Goal: Transaction & Acquisition: Download file/media

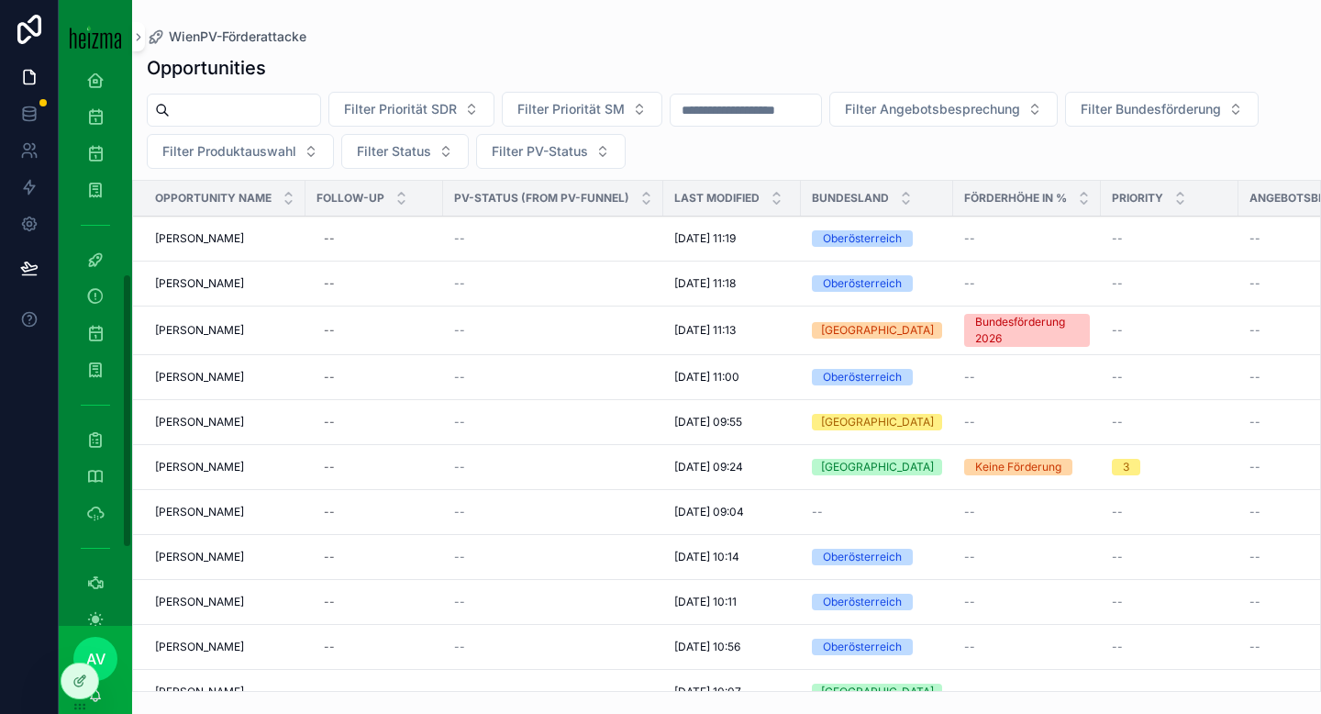
scroll to position [560, 0]
click at [94, 332] on icon "scrollable content" at bounding box center [95, 332] width 18 height 18
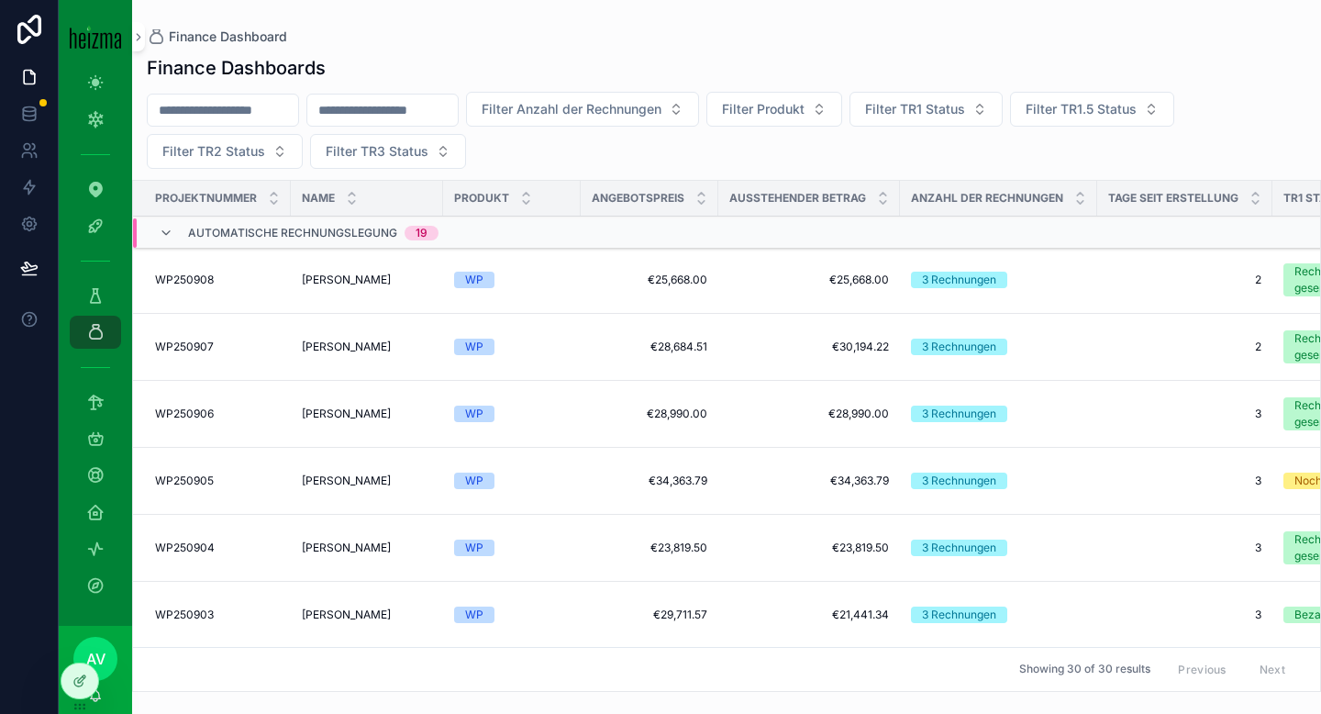
click at [273, 119] on input "scrollable content" at bounding box center [223, 110] width 151 height 26
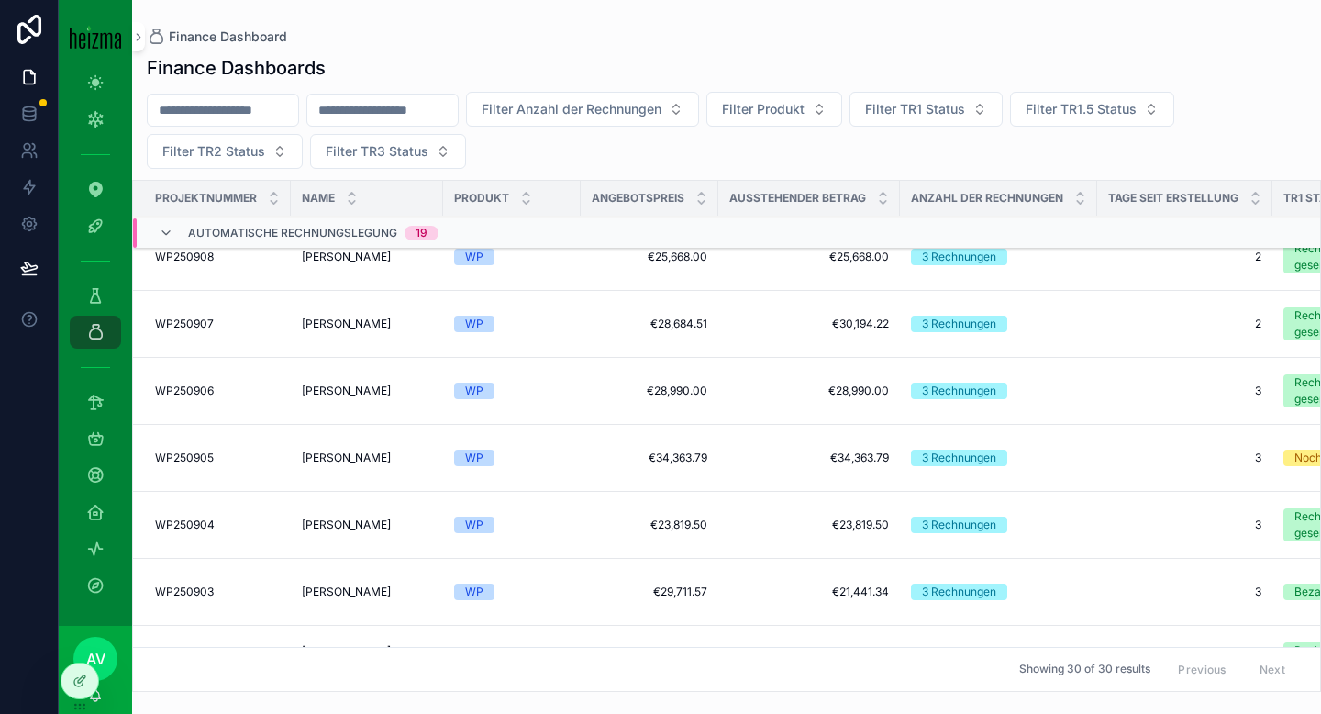
scroll to position [21, 0]
click at [378, 391] on span "[PERSON_NAME]" at bounding box center [346, 392] width 89 height 15
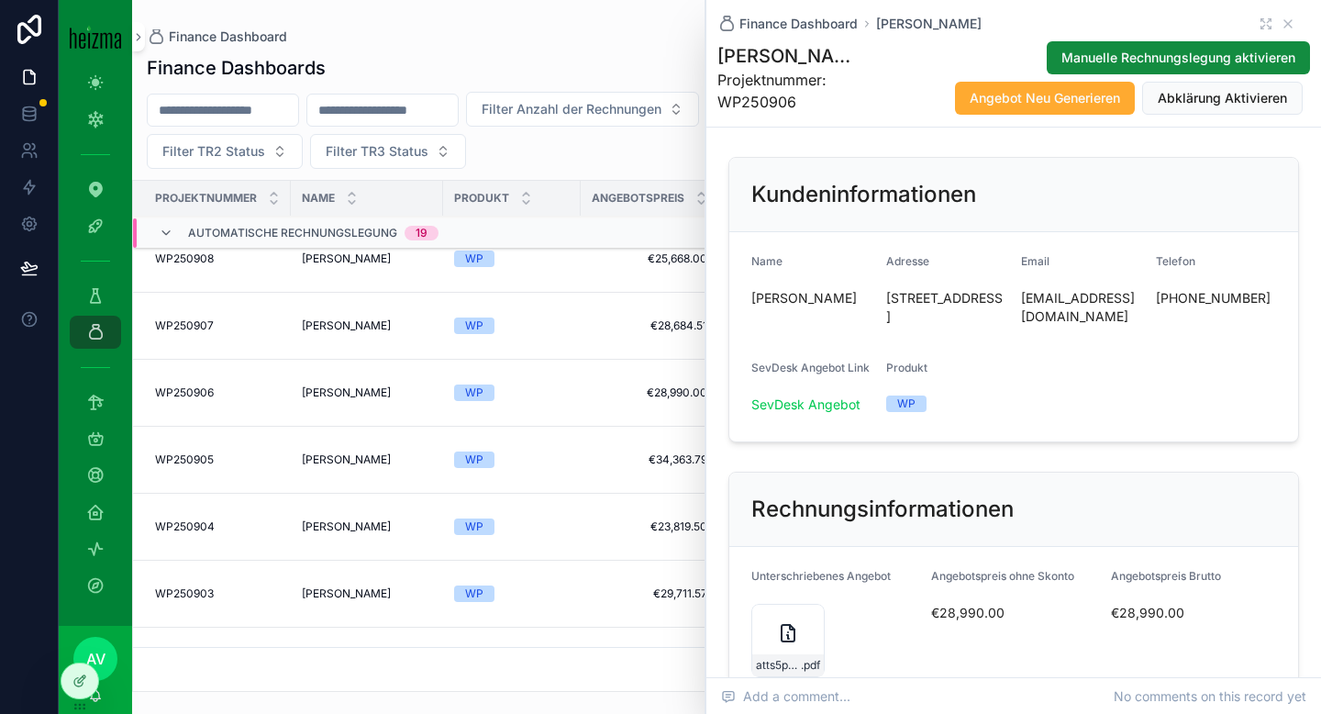
click at [797, 307] on span "[PERSON_NAME]" at bounding box center [812, 298] width 120 height 18
click at [796, 307] on span "[PERSON_NAME]" at bounding box center [812, 298] width 120 height 18
copy span "Hatzenbichler"
click at [1063, 296] on span "[EMAIL_ADDRESS][DOMAIN_NAME]" at bounding box center [1081, 307] width 120 height 37
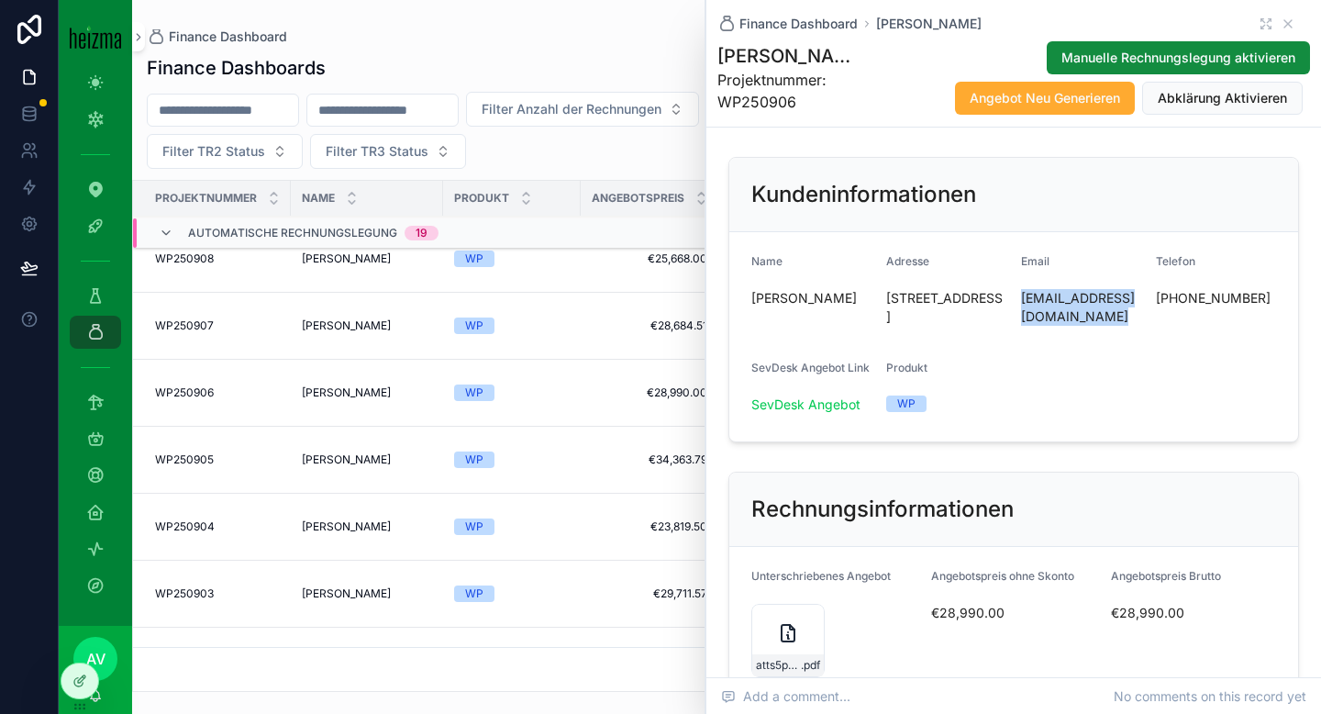
click at [1063, 296] on span "[EMAIL_ADDRESS][DOMAIN_NAME]" at bounding box center [1081, 307] width 120 height 37
copy span "[EMAIL_ADDRESS][DOMAIN_NAME]"
click at [1100, 25] on icon "scrollable content" at bounding box center [1288, 24] width 15 height 15
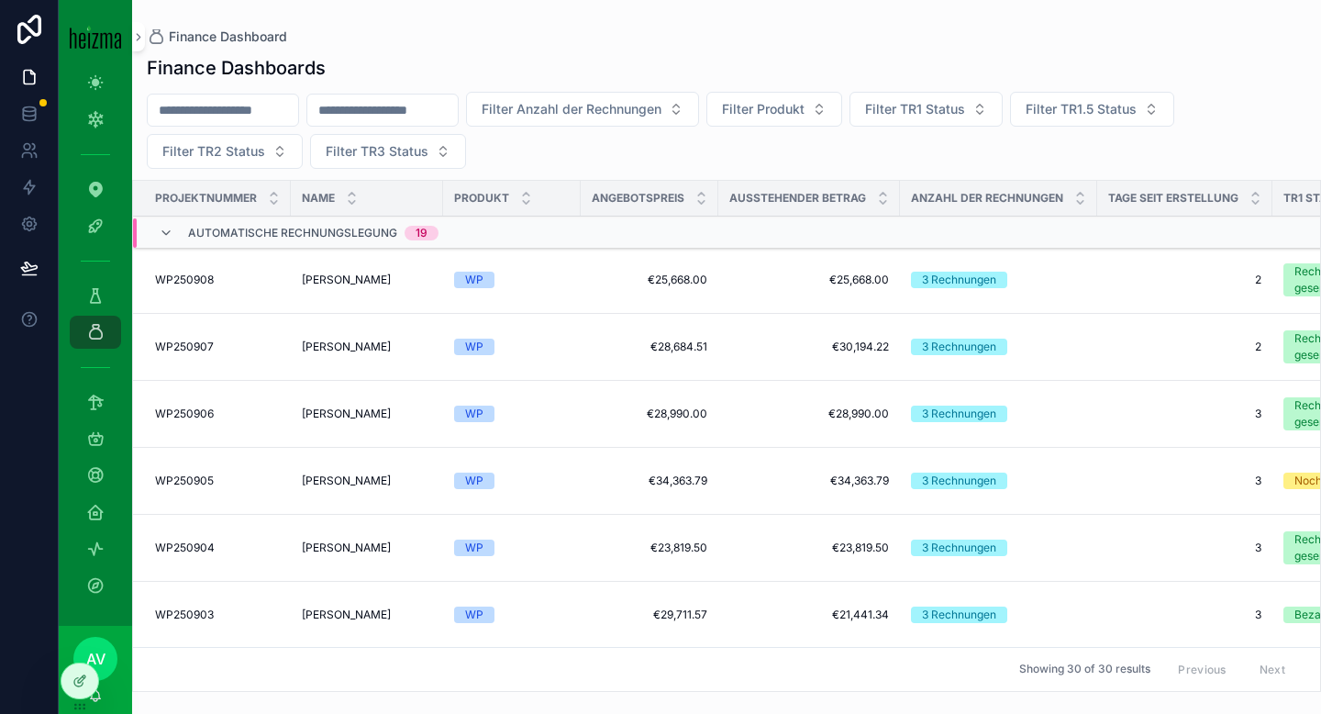
click at [374, 436] on td "[PERSON_NAME] [PERSON_NAME]" at bounding box center [367, 414] width 152 height 67
click at [374, 421] on td "[PERSON_NAME] [PERSON_NAME]" at bounding box center [367, 414] width 152 height 67
click at [373, 414] on span "[PERSON_NAME]" at bounding box center [346, 414] width 89 height 15
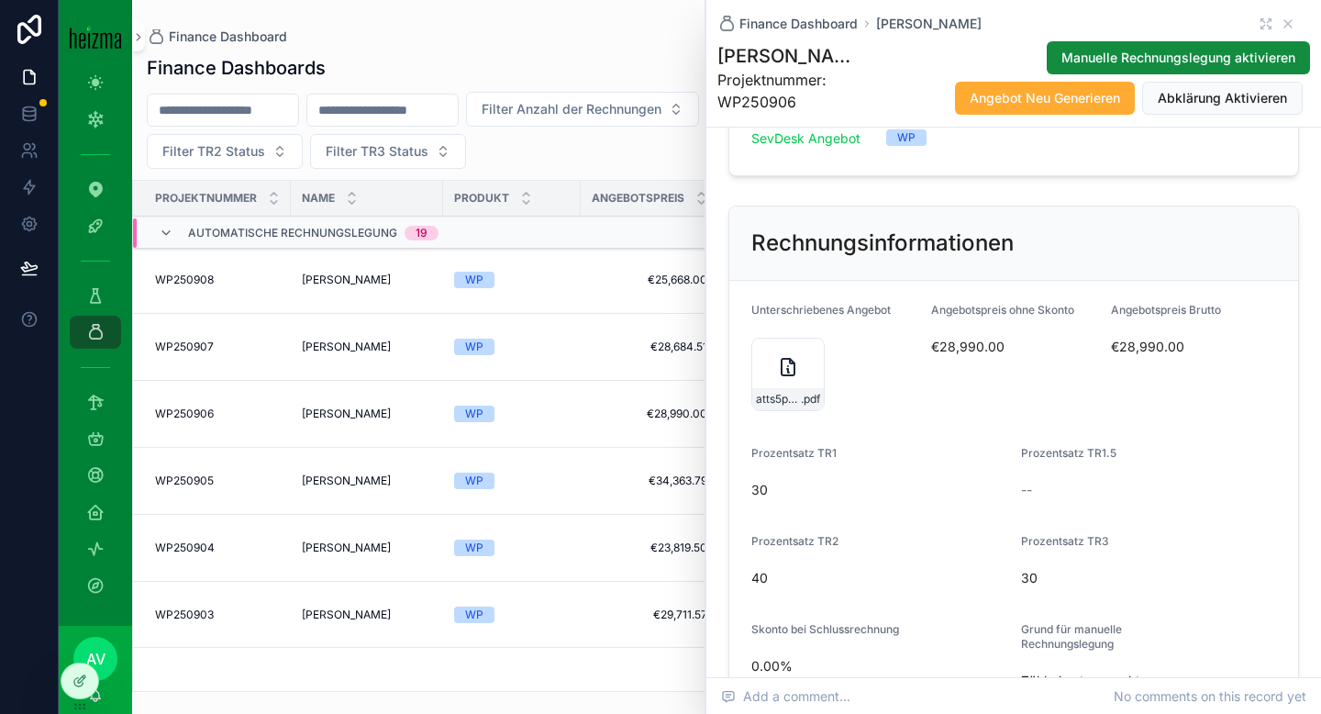
scroll to position [329, 0]
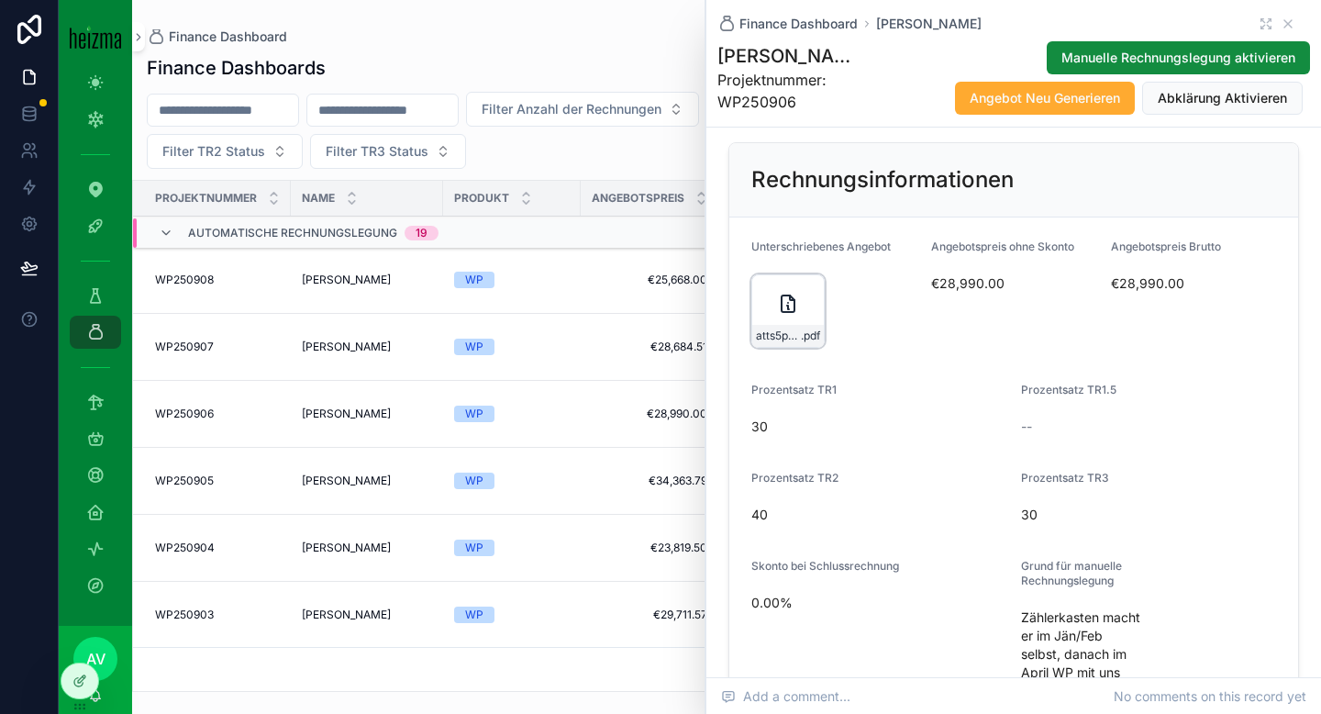
click at [786, 315] on icon "scrollable content" at bounding box center [788, 304] width 22 height 22
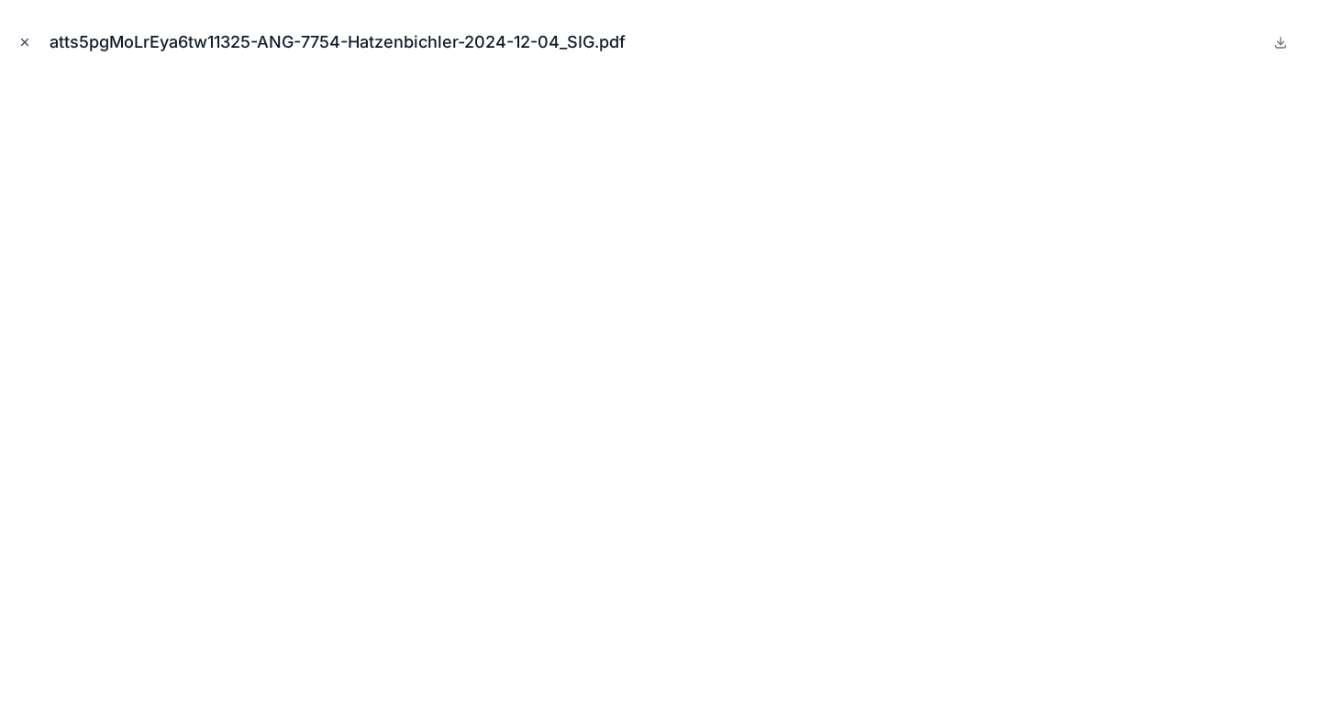
click at [22, 40] on icon "Close modal" at bounding box center [24, 42] width 13 height 13
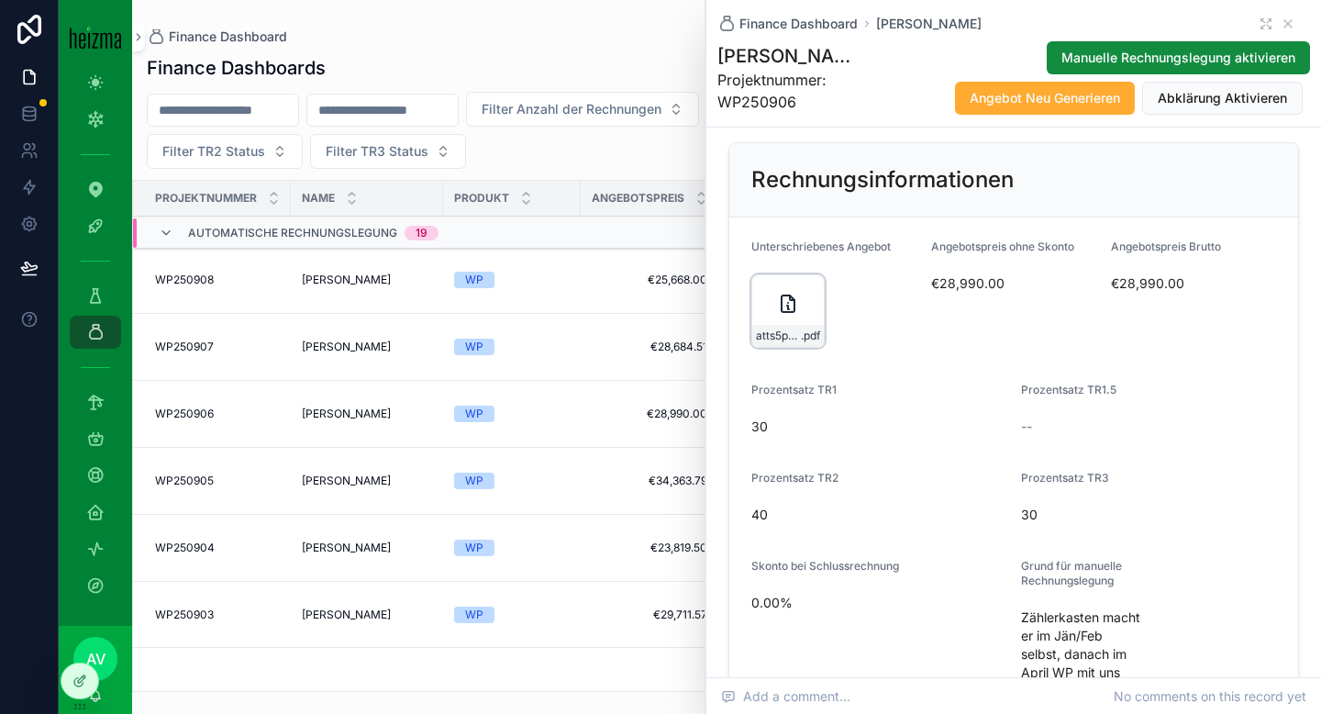
click at [794, 312] on icon "scrollable content" at bounding box center [788, 303] width 13 height 17
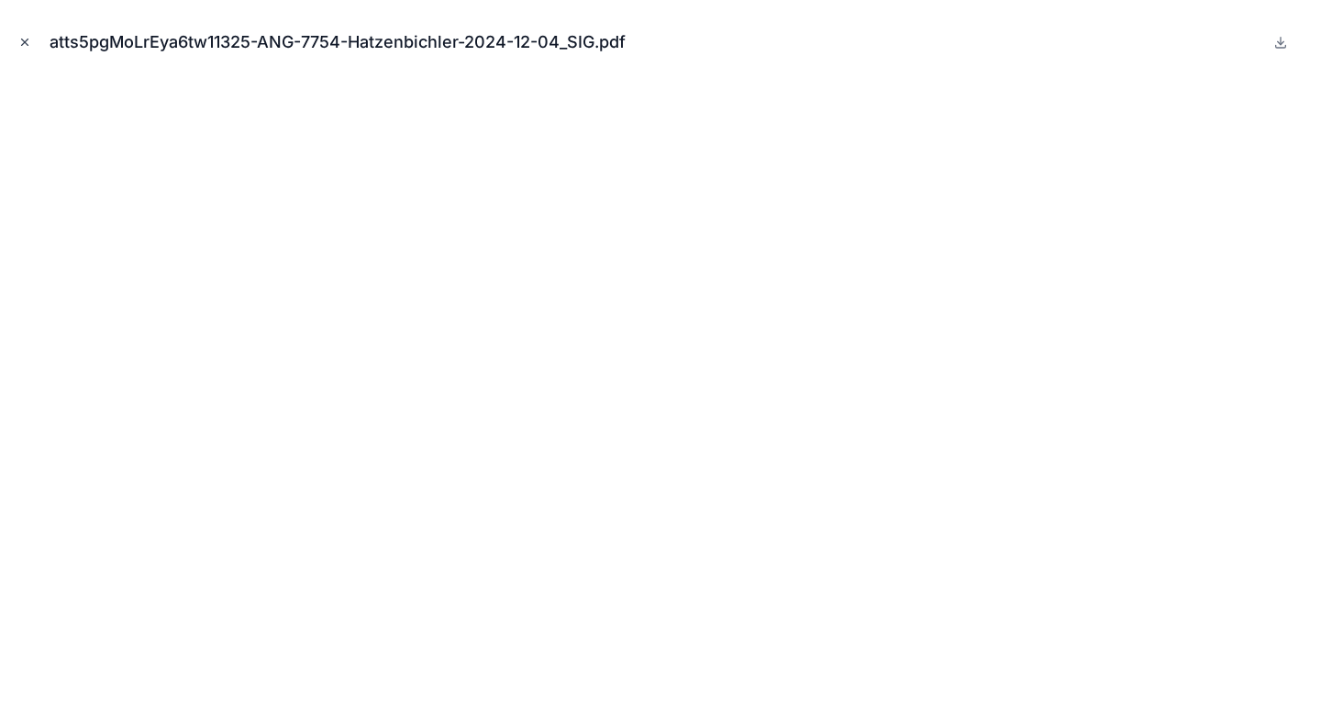
click at [22, 37] on icon "Close modal" at bounding box center [24, 42] width 13 height 13
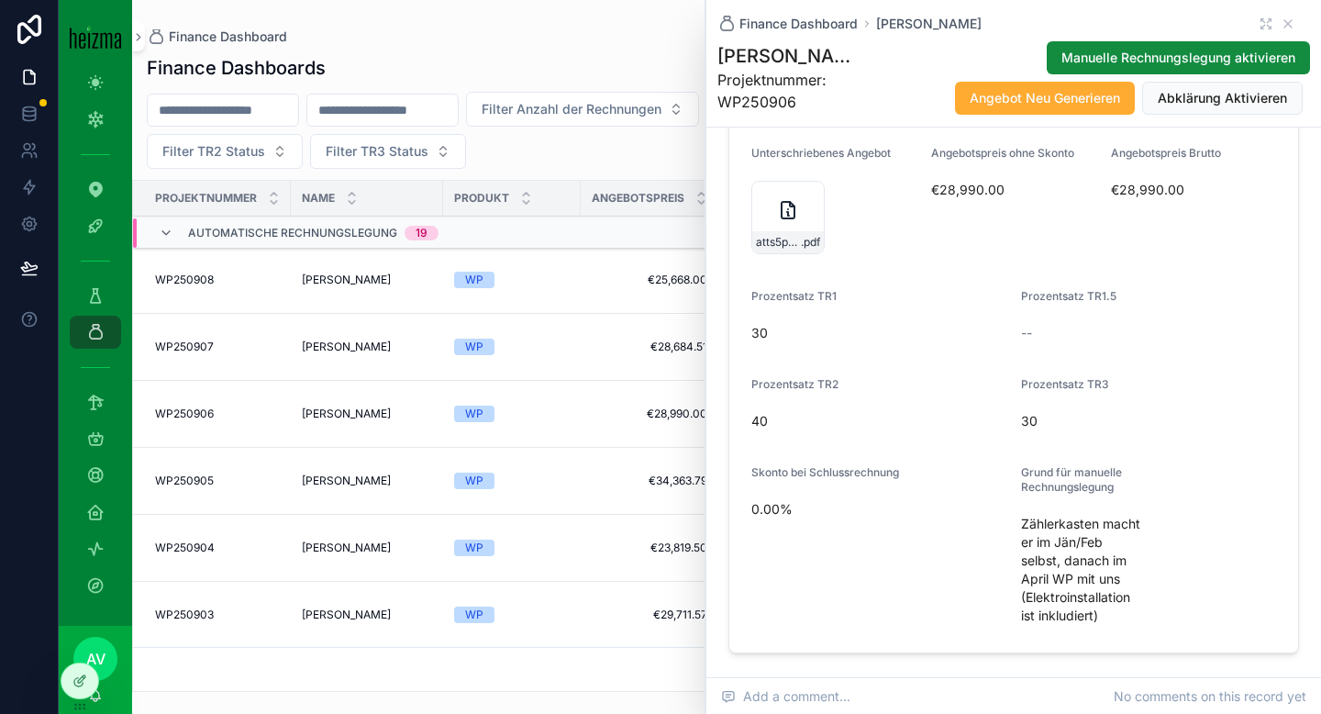
scroll to position [418, 0]
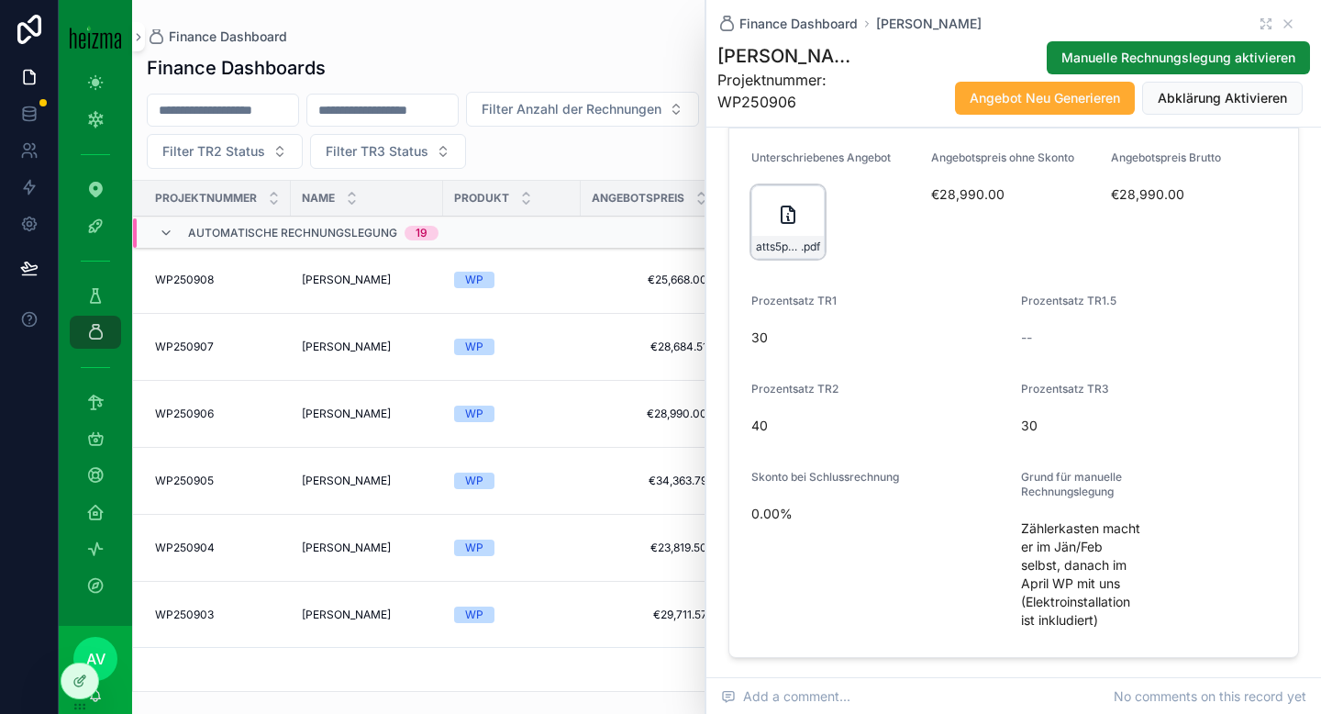
click at [782, 223] on icon "scrollable content" at bounding box center [788, 214] width 13 height 17
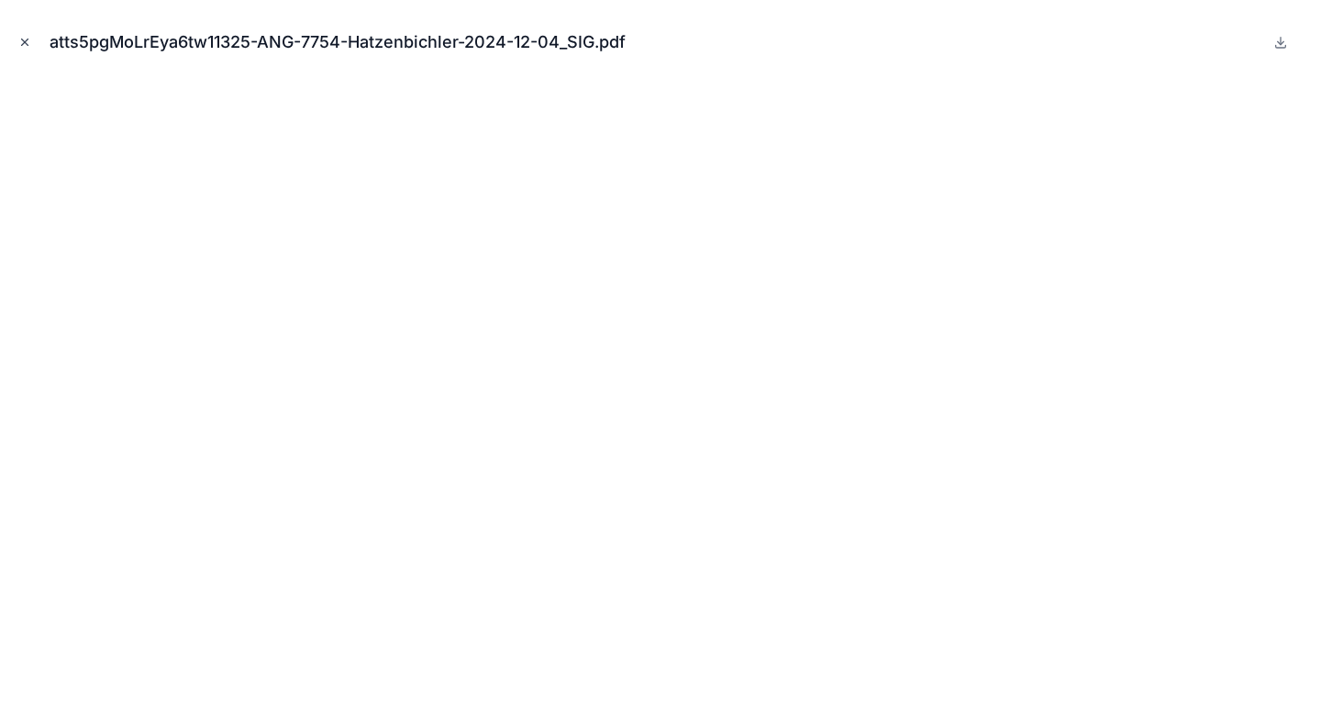
click at [22, 38] on icon "Close modal" at bounding box center [24, 42] width 13 height 13
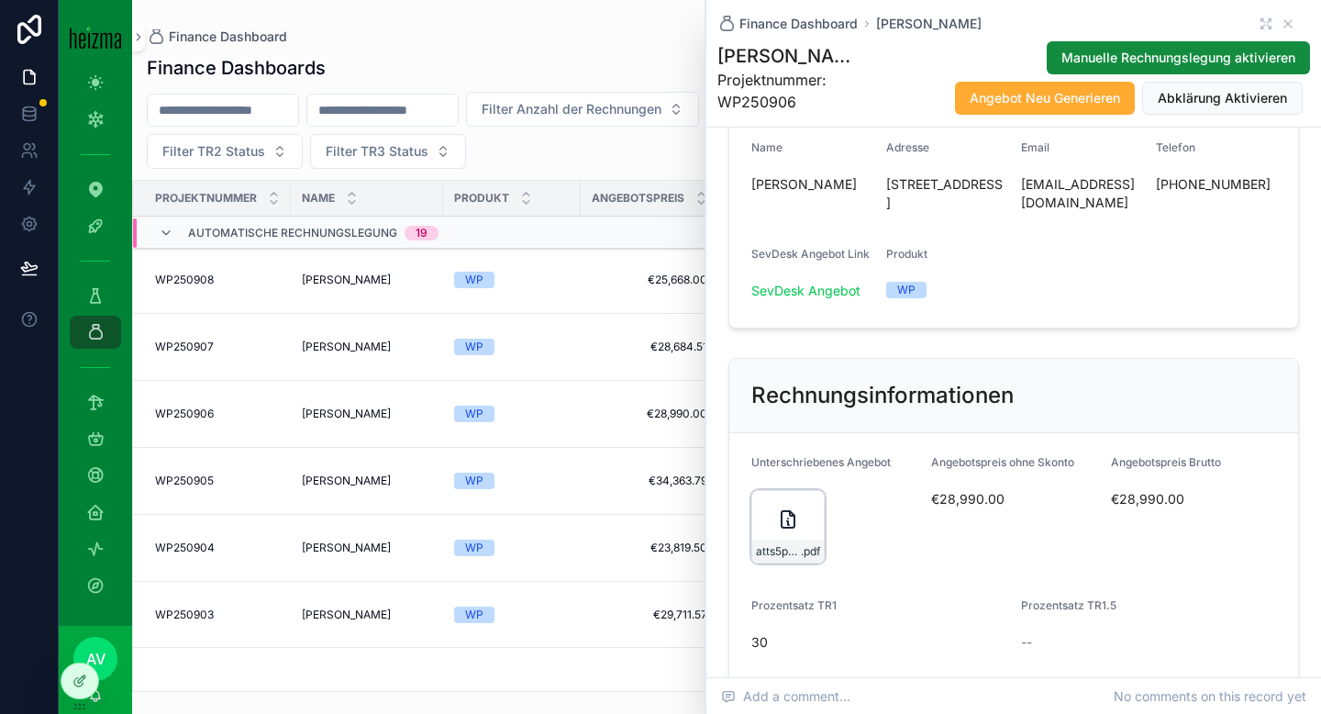
scroll to position [146, 0]
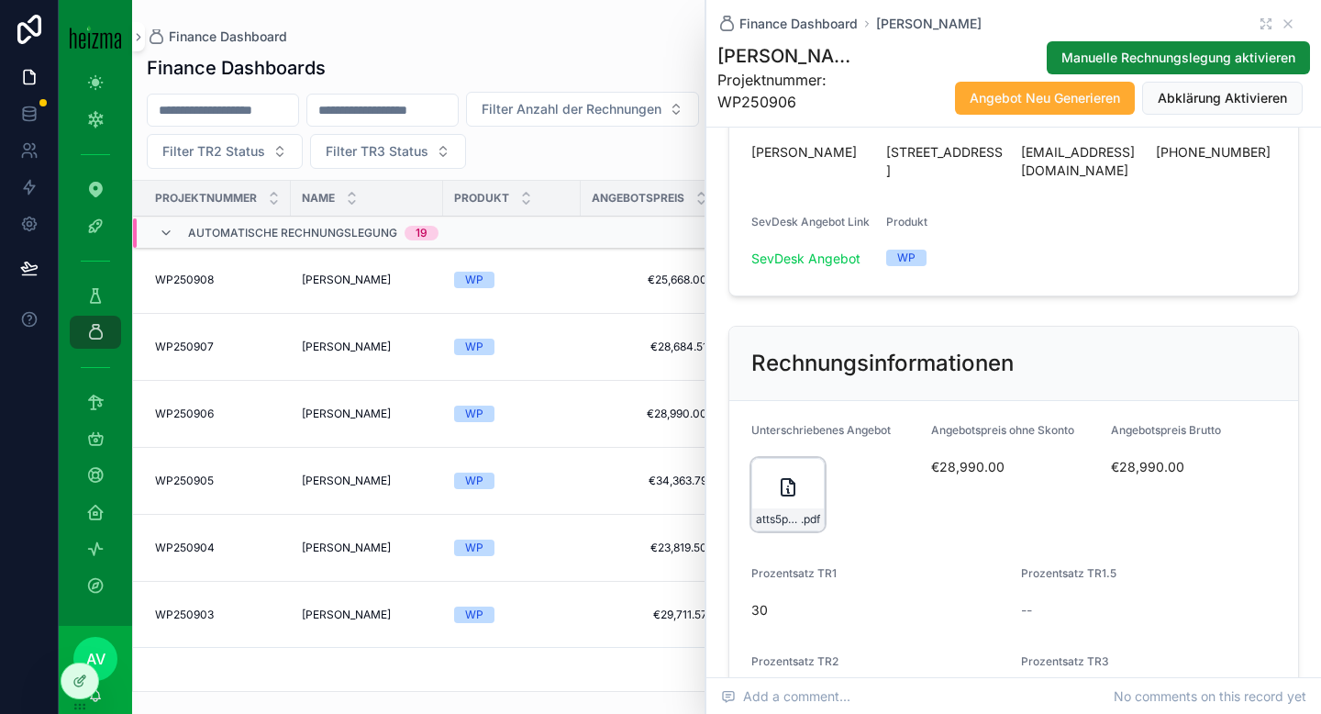
click at [774, 531] on div "atts5pgMoLrEya6tw11325-ANG-7754-Hatzenbichler-2024-12-04_SIG .pdf" at bounding box center [788, 494] width 73 height 73
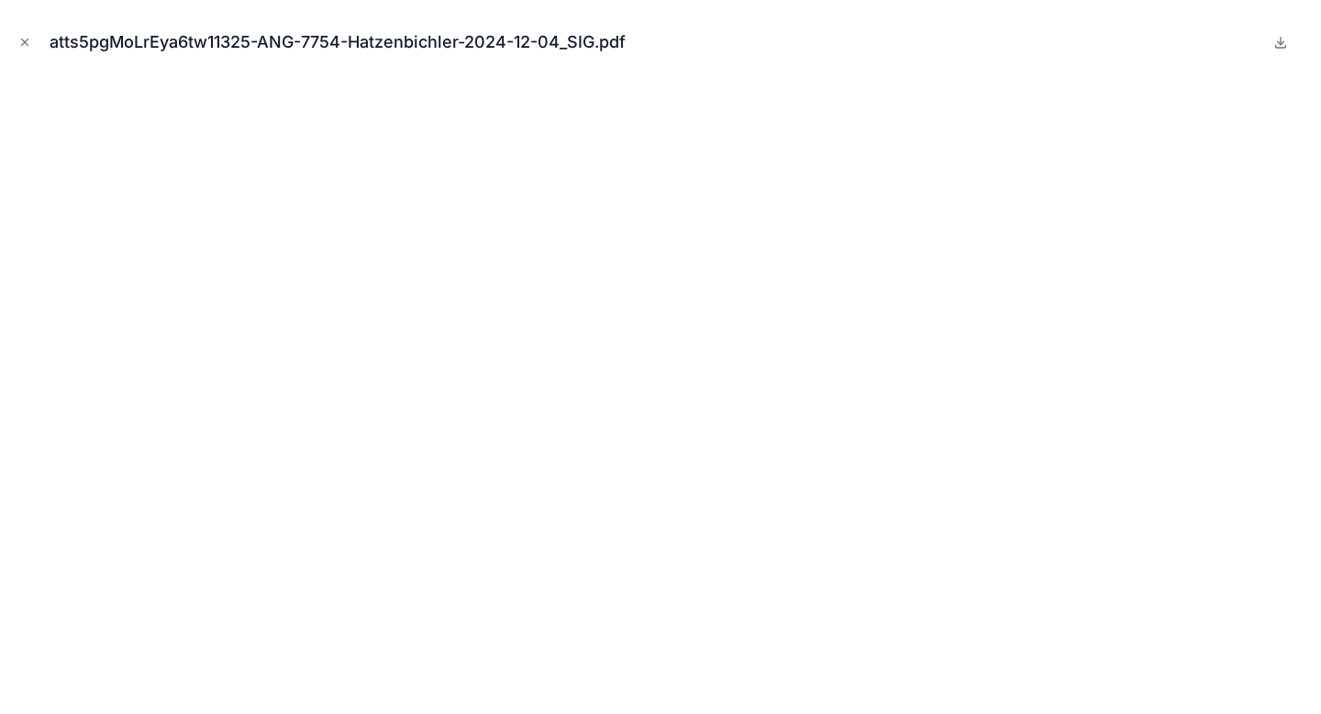
click at [41, 41] on div "atts5pgMoLrEya6tw11325-ANG-7754-Hatzenbichler-2024-12-04_SIG.pdf" at bounding box center [661, 42] width 1292 height 55
click at [29, 41] on icon "Close modal" at bounding box center [24, 42] width 13 height 13
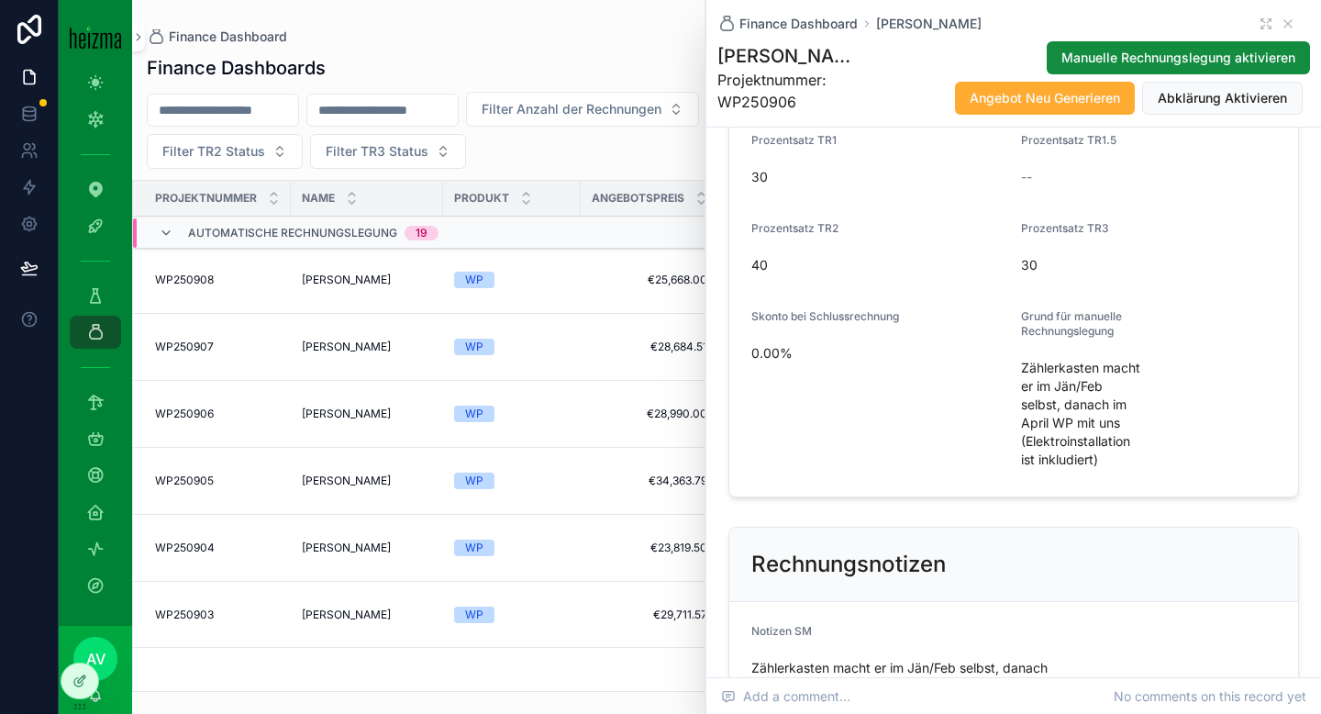
scroll to position [585, 0]
